Goal: Find specific page/section: Find specific page/section

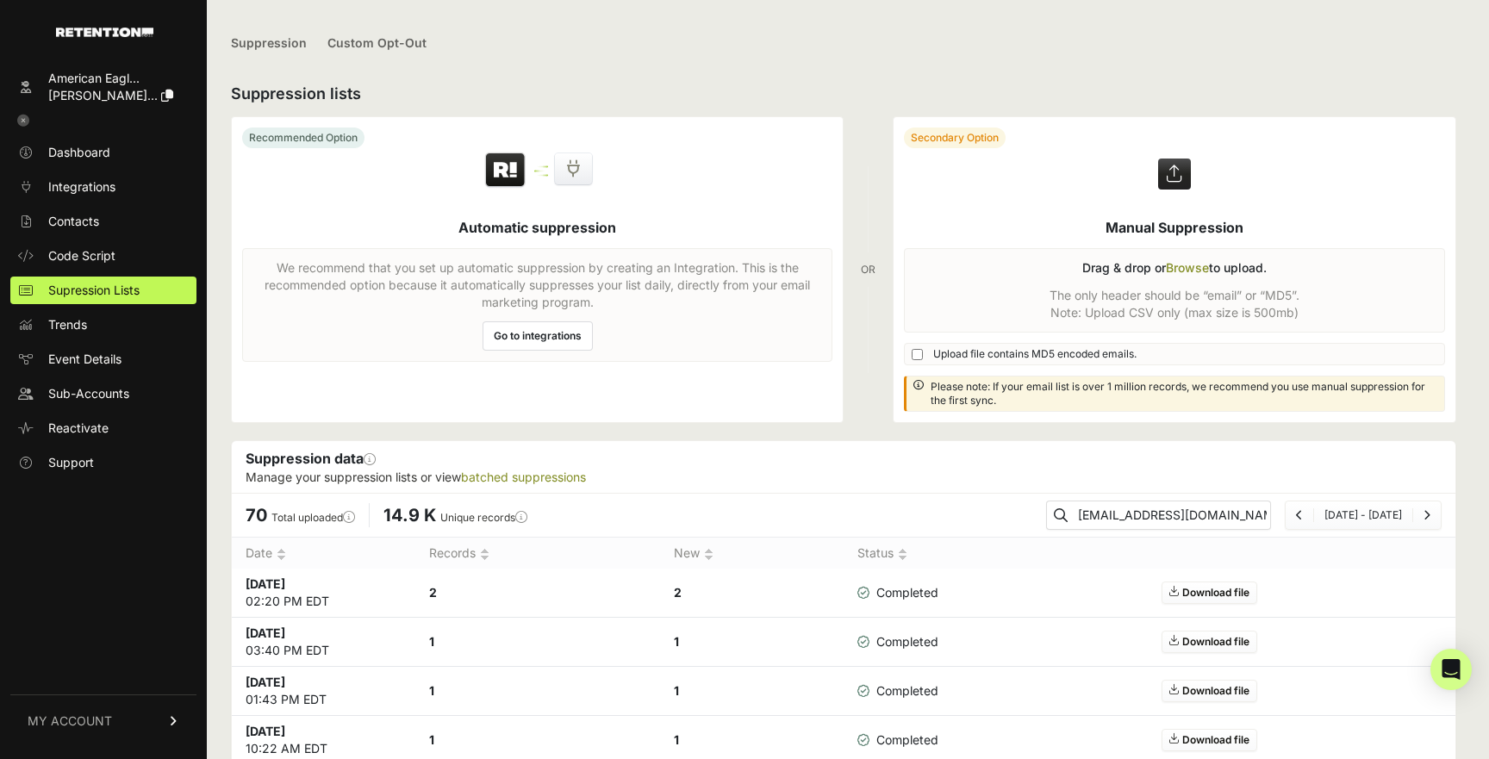
click at [1167, 515] on input "[EMAIL_ADDRESS][DOMAIN_NAME]" at bounding box center [1172, 515] width 196 height 24
click at [1167, 515] on input "RETENTION-MX-E2E-16@G3V8L0QG.MAILOSAUR.NET" at bounding box center [1172, 515] width 196 height 24
type input "IXPRN224005230@MAIL.COM.SINK.SPARKPOSTMAIL.COM"
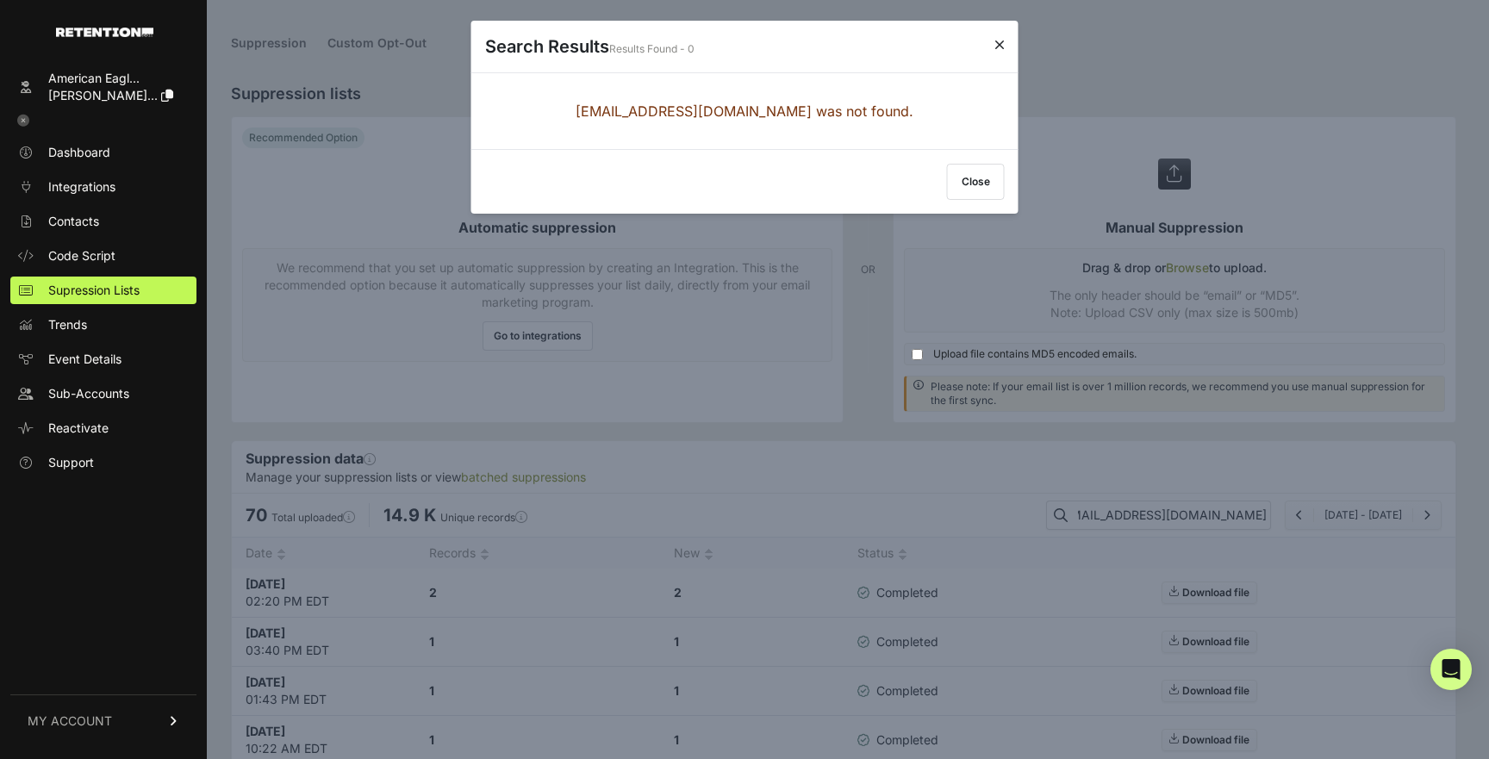
scroll to position [0, 0]
click at [984, 188] on button "Close" at bounding box center [976, 182] width 58 height 36
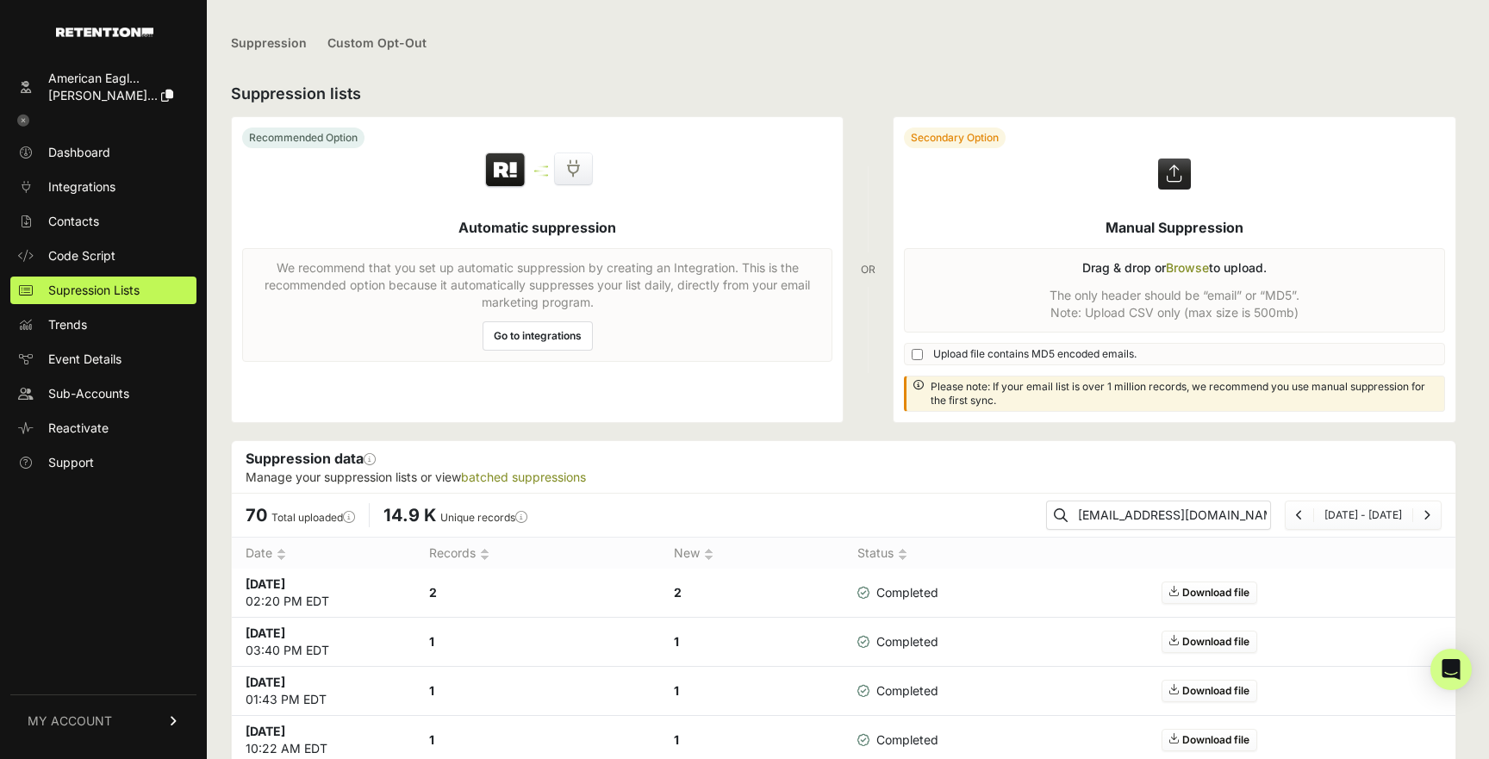
click at [1165, 514] on input "IXPRN224005230@MAIL.COM.SINK.SPARKPOSTMAIL.COM" at bounding box center [1172, 515] width 196 height 24
paste input "IXPRN224005230@MAIL.COM.SINK.SPARKPOSTMAIL.COM"
type input "IXPRN224005230@MAIL.COM.SINK.SPARKPOSTMAIL.COM"
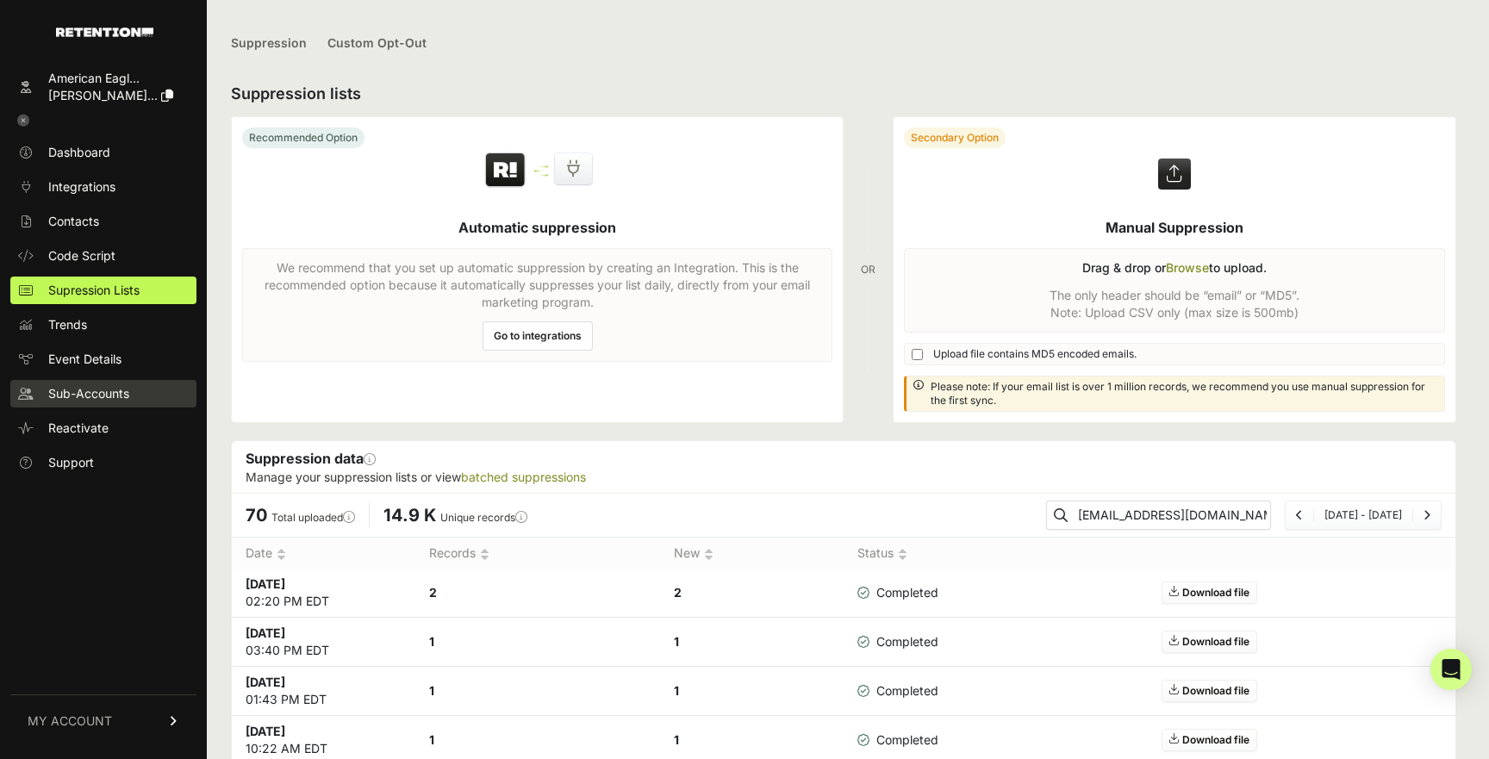
click at [103, 395] on span "Sub-Accounts" at bounding box center [88, 393] width 81 height 17
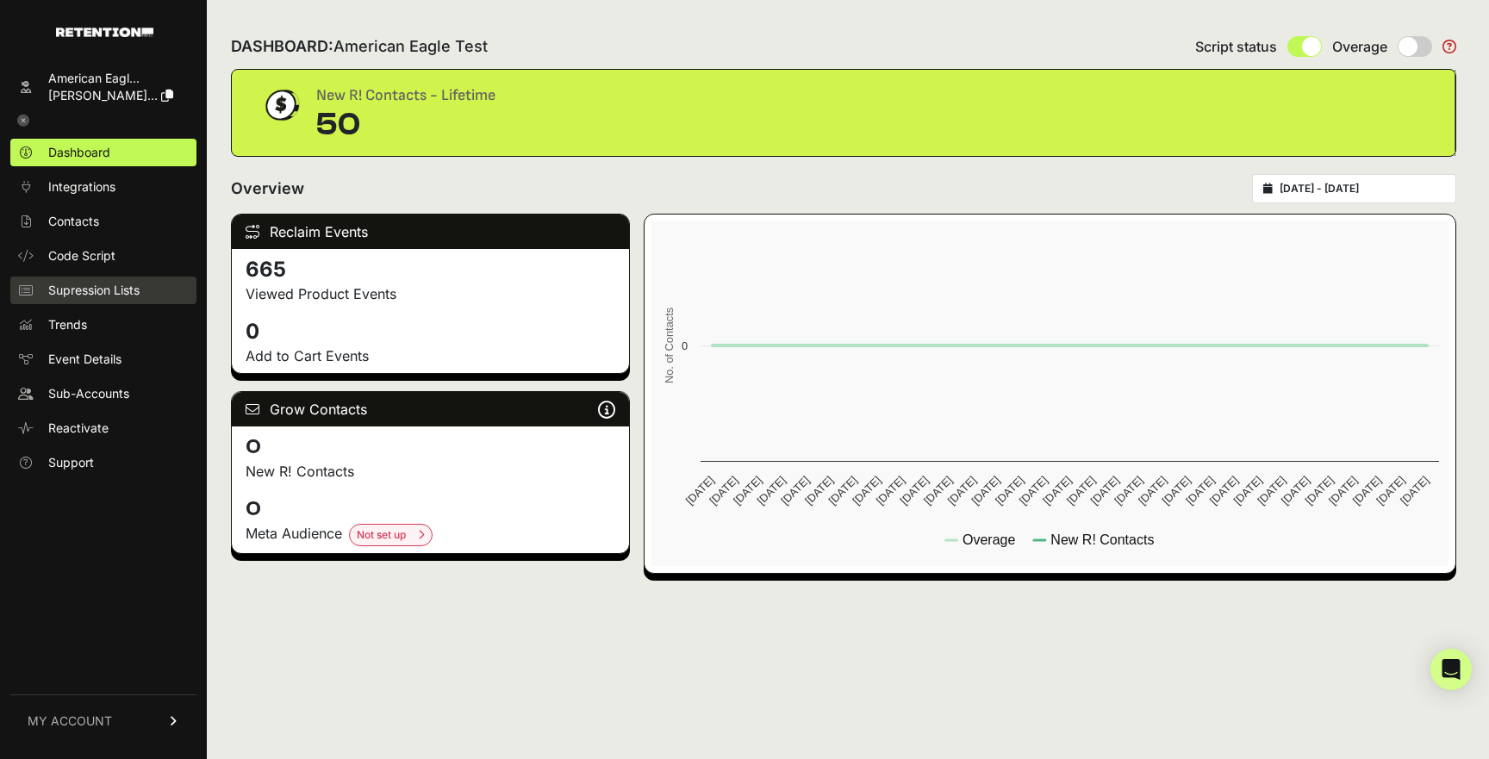
click at [103, 289] on span "Supression Lists" at bounding box center [93, 290] width 91 height 17
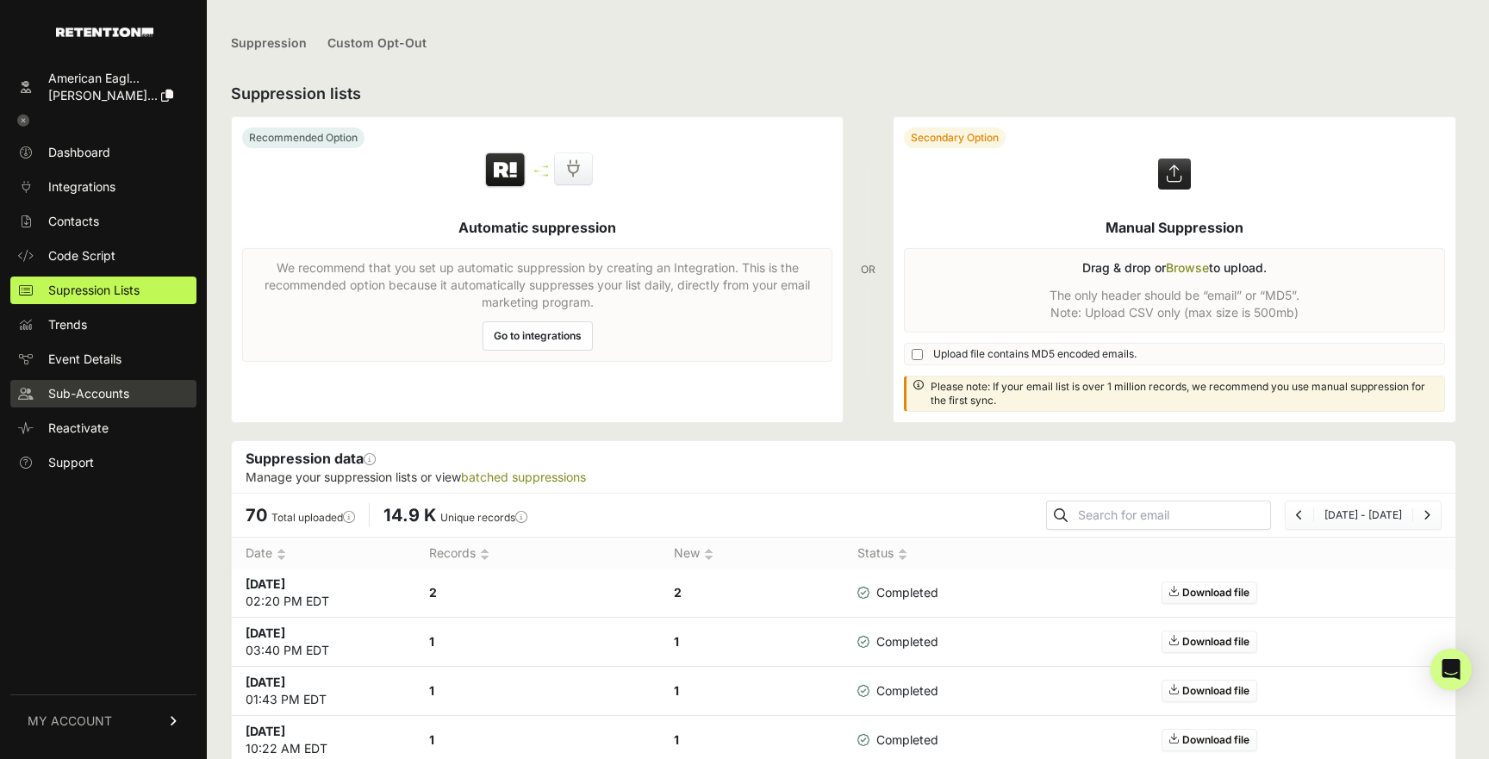
click at [123, 388] on span "Sub-Accounts" at bounding box center [88, 393] width 81 height 17
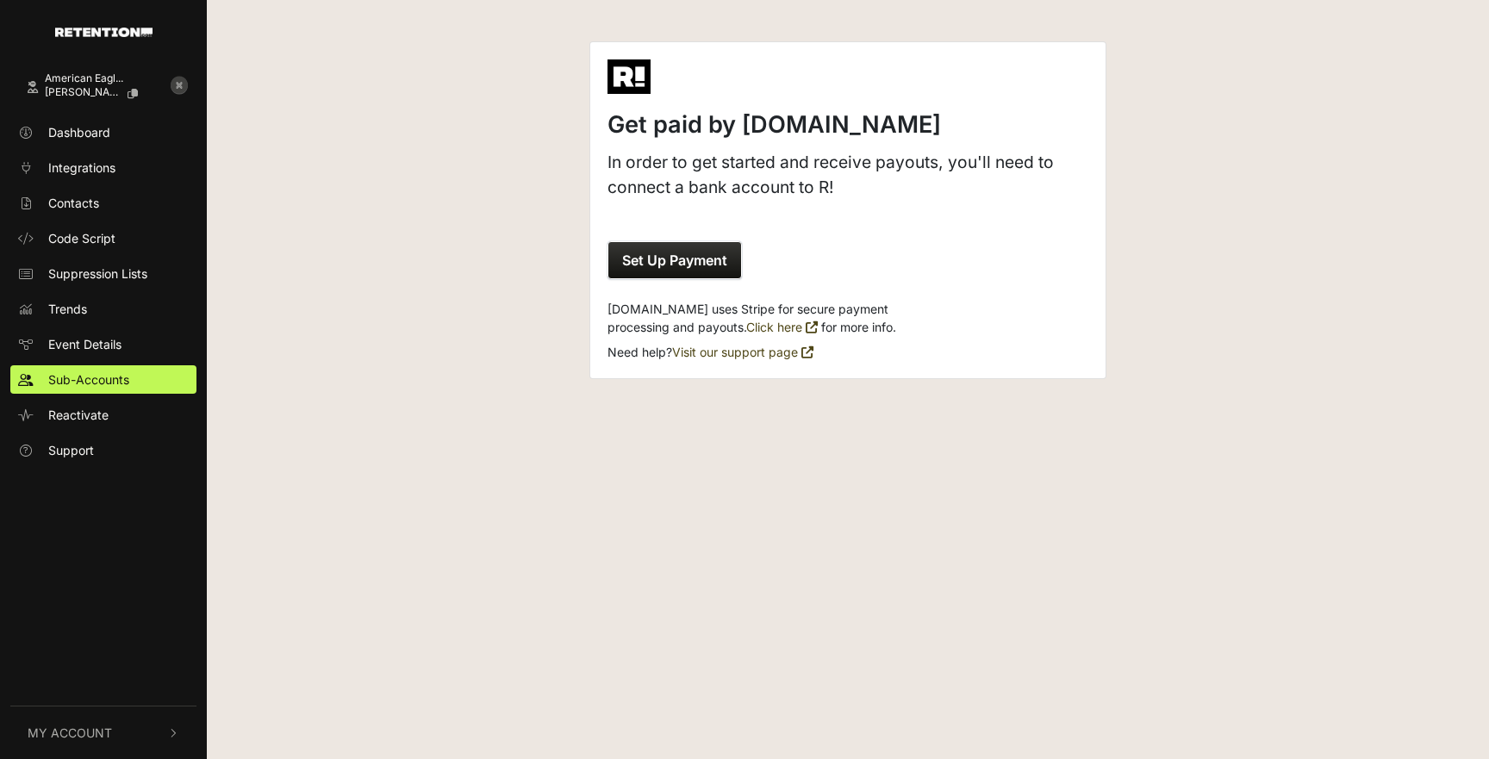
click at [176, 87] on icon at bounding box center [179, 85] width 17 height 17
